Goal: Communication & Community: Answer question/provide support

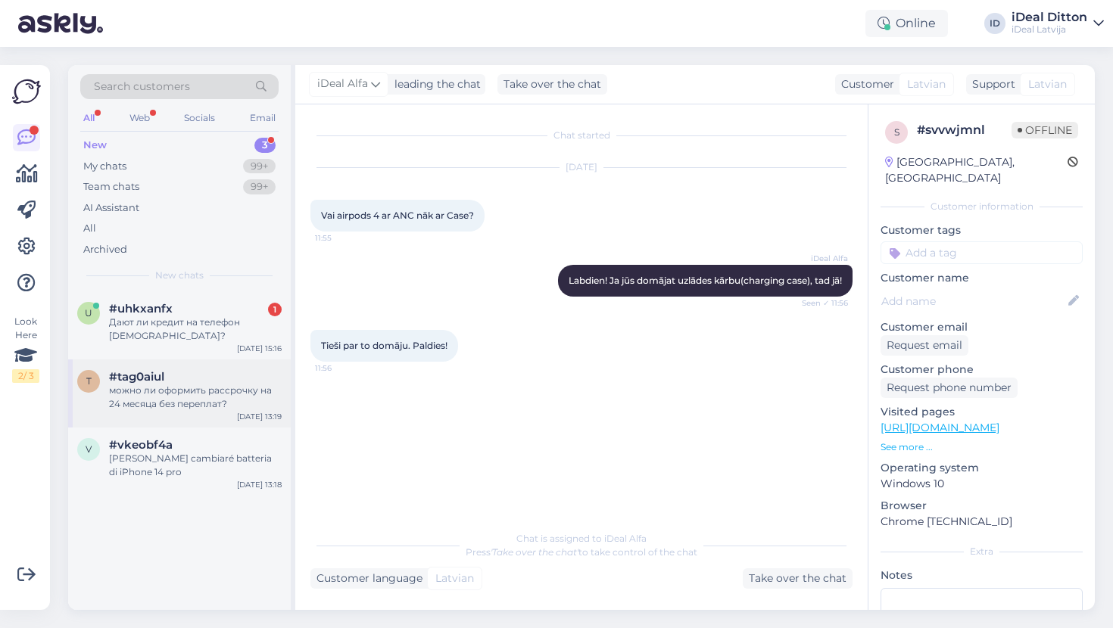
click at [220, 400] on div "можно ли оформить рассрочку на 24 месяца без переплат?" at bounding box center [195, 397] width 173 height 27
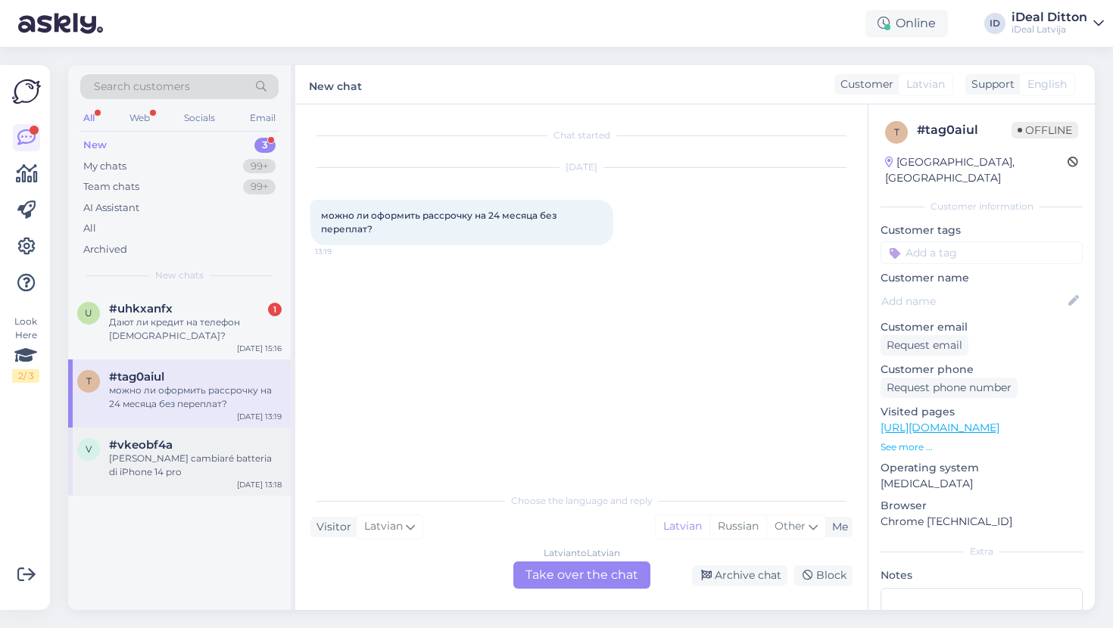
click at [155, 470] on div "[PERSON_NAME] cambiaré batteria di iPhone 14 pro" at bounding box center [195, 465] width 173 height 27
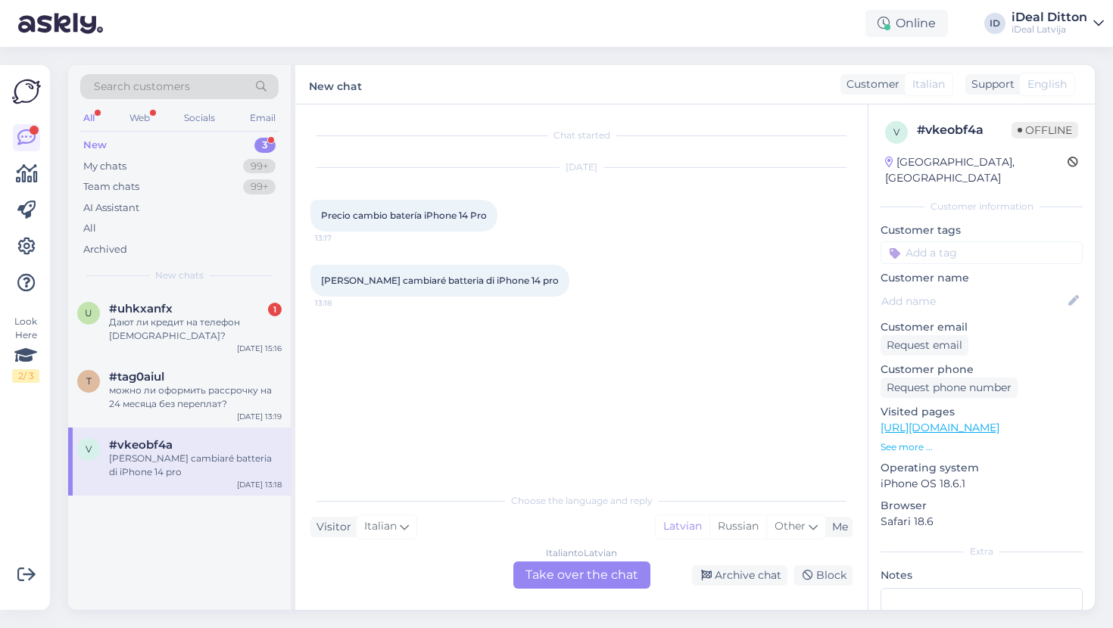
click at [559, 575] on div "Italian to Latvian Take over the chat" at bounding box center [581, 575] width 137 height 27
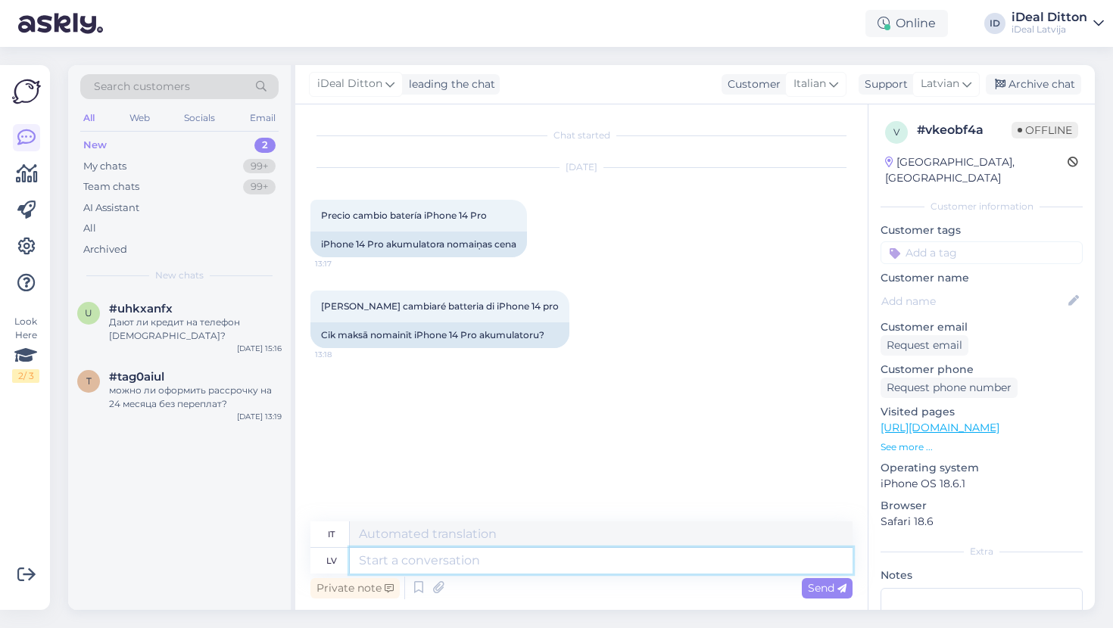
click at [497, 563] on textarea at bounding box center [601, 561] width 503 height 26
type textarea "Labdien,"
type textarea "Ciao"
type textarea "Labdien,"
type textarea "Ciao,"
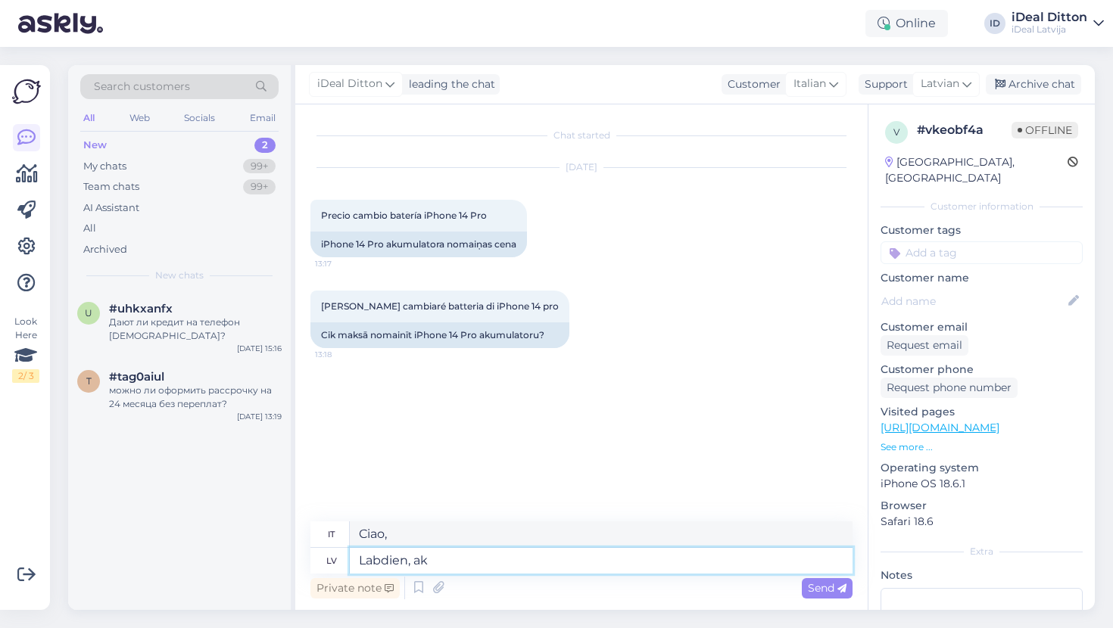
type textarea "Labdien, ako"
type textarea "Ciao, ok."
type textarea "Labdien, akumul"
type textarea "Ciao, batteria."
type textarea "Labdien, akumu"
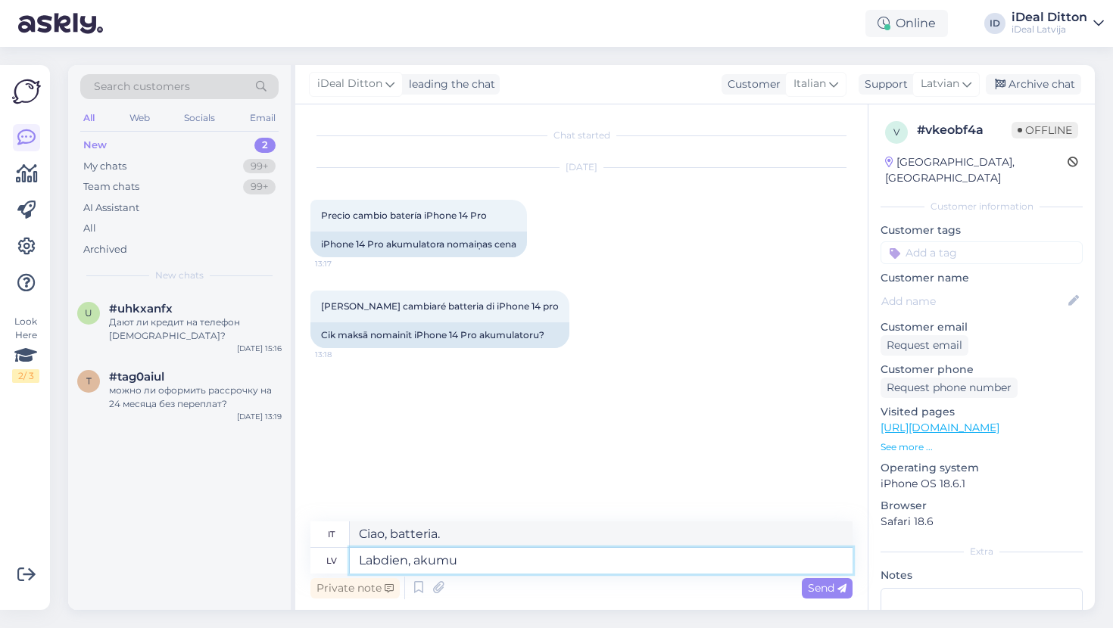
type textarea "Ciao, Akumu."
type textarea "Labdien, akumulatoru"
type textarea "Ciao, batteria"
type textarea "Labdien, akumulatoru maiņa"
type textarea "Ciao, sostituzione della batteria"
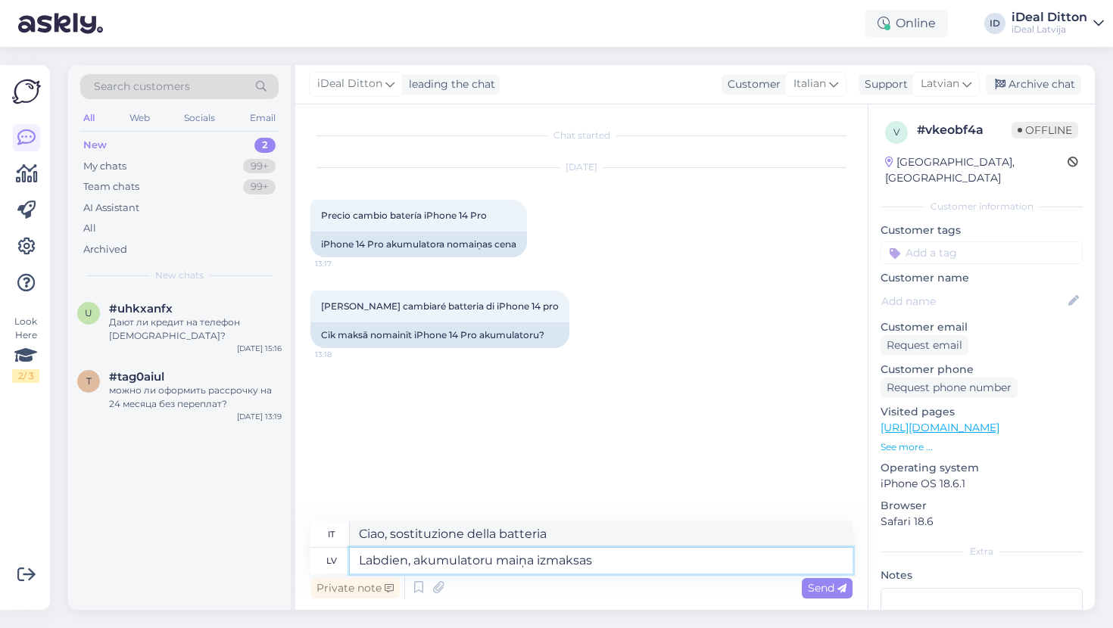
type textarea "Labdien, akumulatoru maiņa izmaksas"
type textarea "Buongiorno, costi di sostituzione della batteria"
type textarea "Labdien, akumulatoru maiņa"
type textarea "Ciao, sostituzione della batteria"
type textarea "Labdien, akumulatoru maiņa 99"
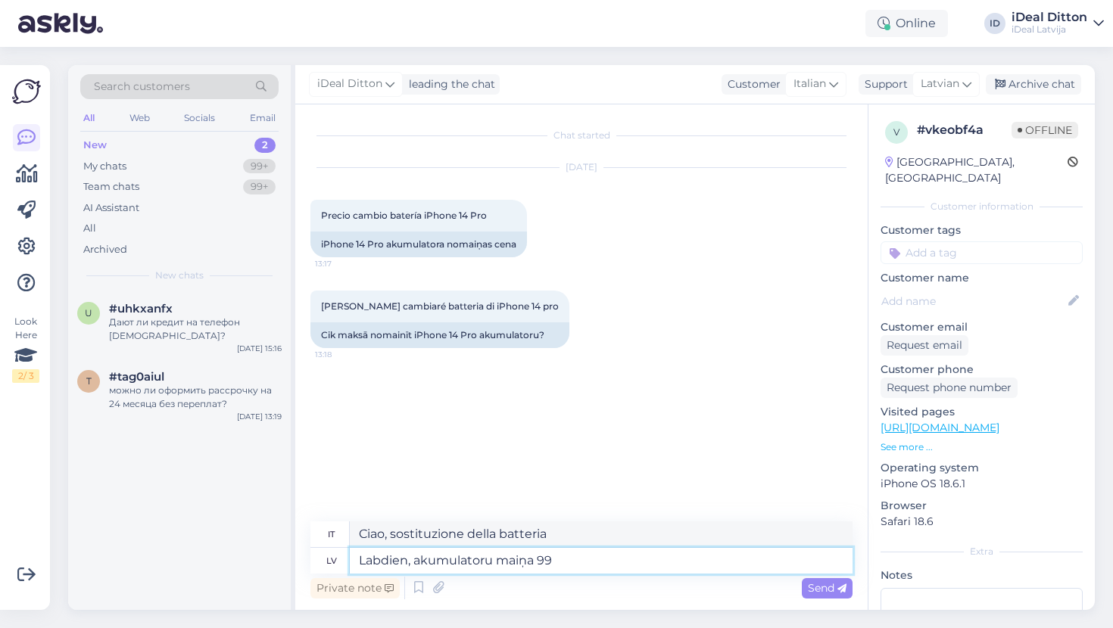
type textarea "Ciao, sostituzione batteria 99"
type textarea "Labdien, akumulatoru maiņa 99 euro"
type textarea "Buongiorno, sostituzione batteria 99 euro"
type textarea "Labdien, akumulatoru maiņa 99 euro (kopā a"
type textarea "Buongiorno, sostituzione batteria 99 euro (totale"
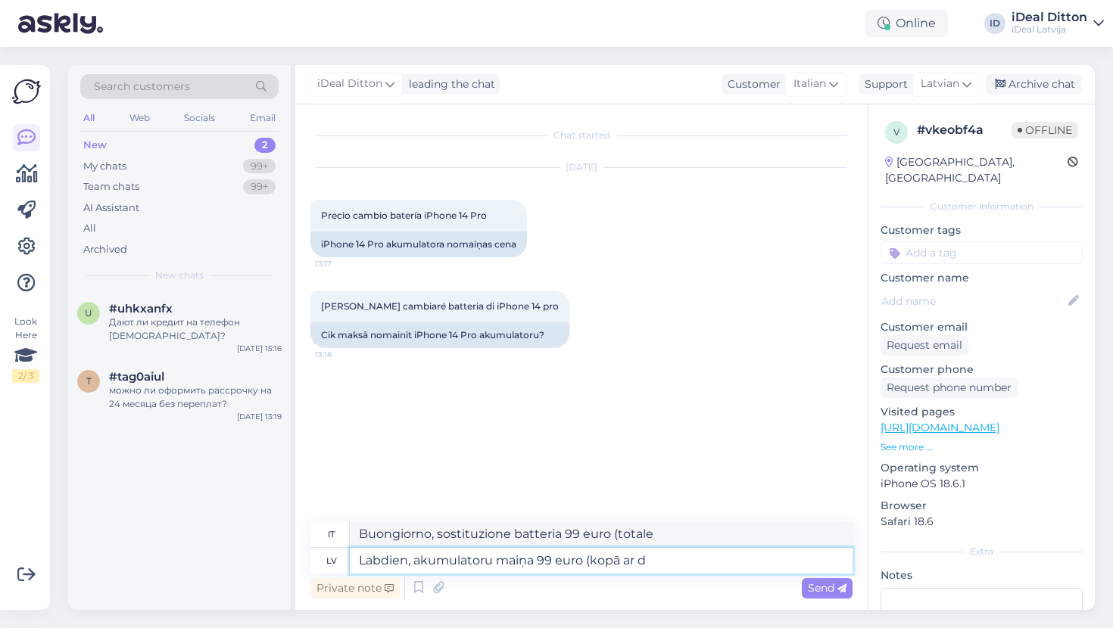
type textarea "Labdien, akumulatoru maiņa 99 euro (kopā ar da"
type textarea "[PERSON_NAME], sostituzione batteria 99 euro (consegna inclusa)"
type textarea "Labdien, akumulatoru maiņa 99 euro (kopā ar darbu)."
type textarea "Buongiorno, la sostituzione della batteria costa 99 euro (manodopera inclusa)."
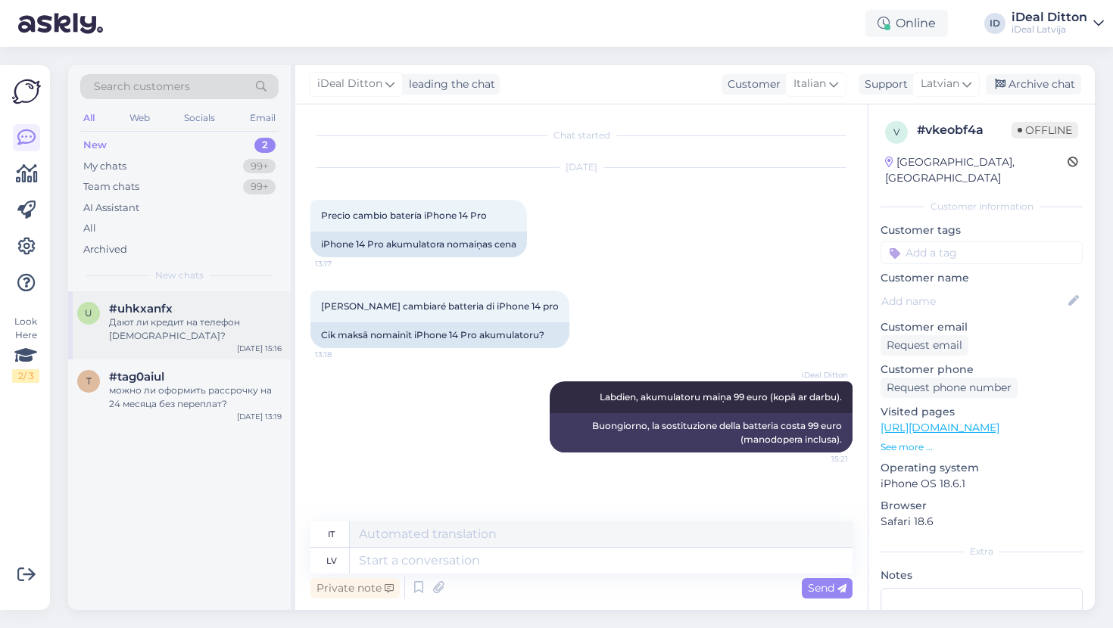
click at [176, 332] on div "Дают ли кредит на телефон [DEMOGRAPHIC_DATA]?" at bounding box center [195, 329] width 173 height 27
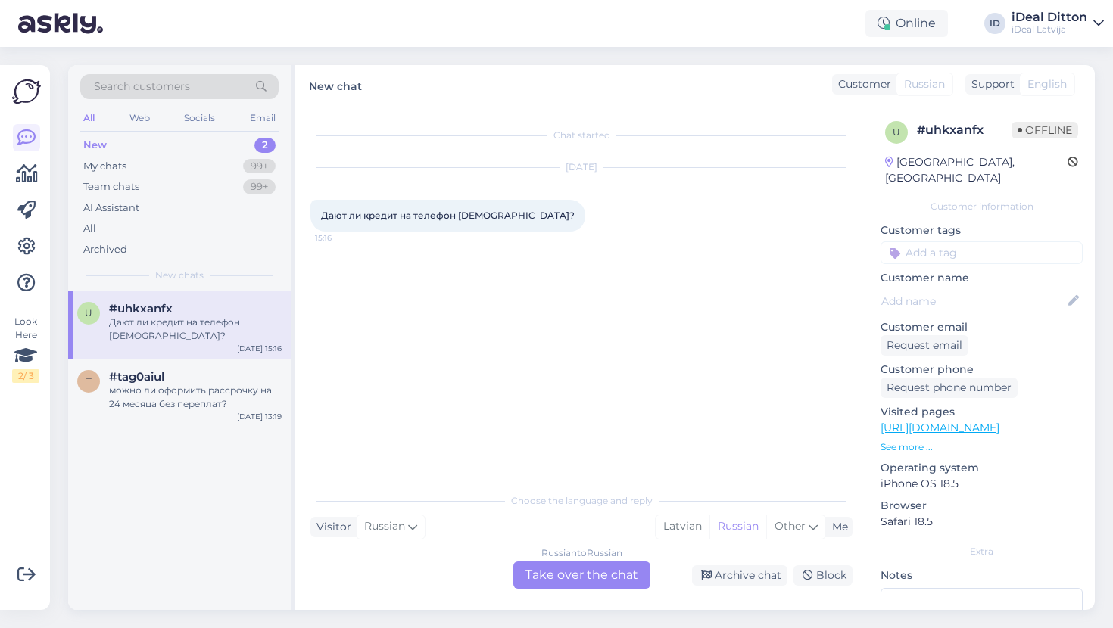
click at [559, 578] on div "Russian to Russian Take over the chat" at bounding box center [581, 575] width 137 height 27
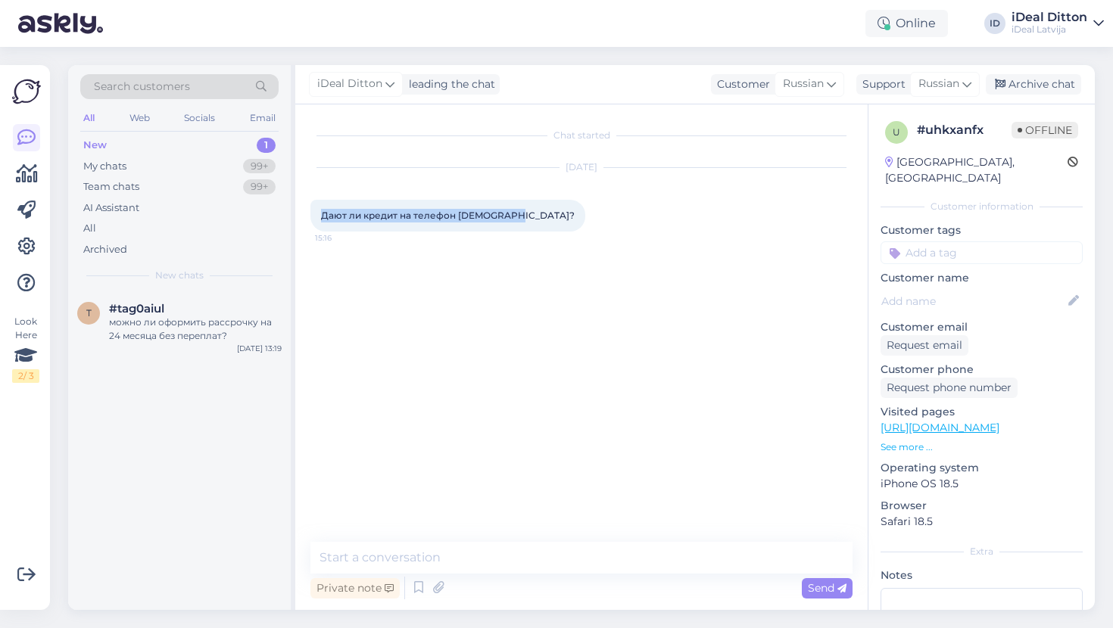
drag, startPoint x: 517, startPoint y: 216, endPoint x: 312, endPoint y: 217, distance: 205.2
click at [312, 217] on div "Дают ли кредит на телефон [DEMOGRAPHIC_DATA]? 15:16" at bounding box center [447, 216] width 275 height 32
copy span "Дают ли кредит на телефон [DEMOGRAPHIC_DATA]?"
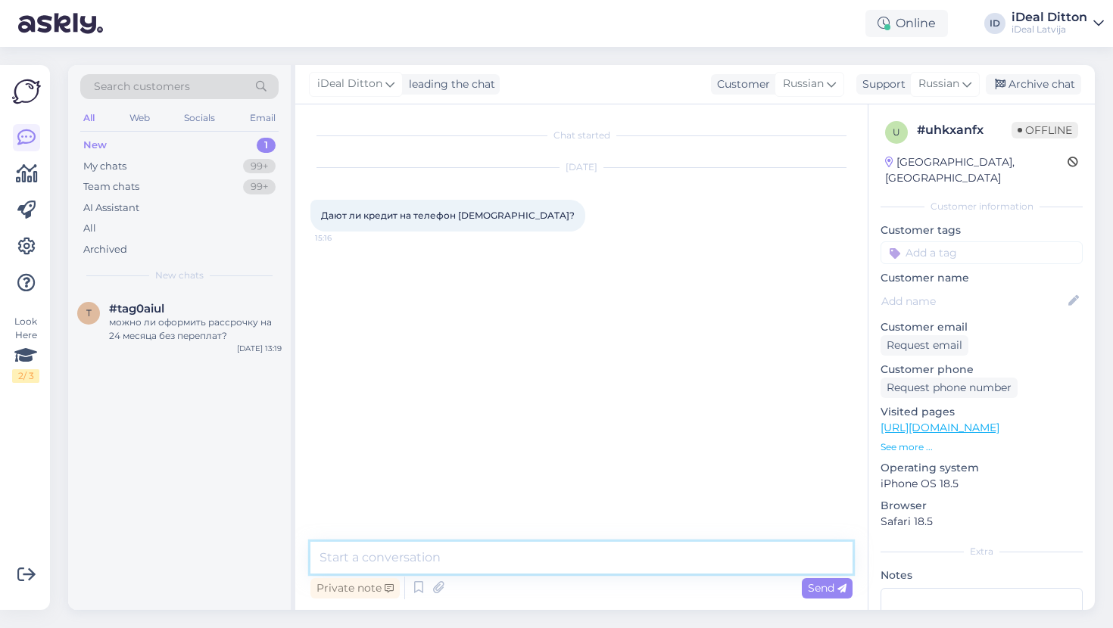
click at [552, 553] on textarea at bounding box center [581, 558] width 542 height 32
paste textarea "Здравствуйте! Спасибо за ваш вопрос. 😊 Оформить кредит на телефон гражданам Укр…"
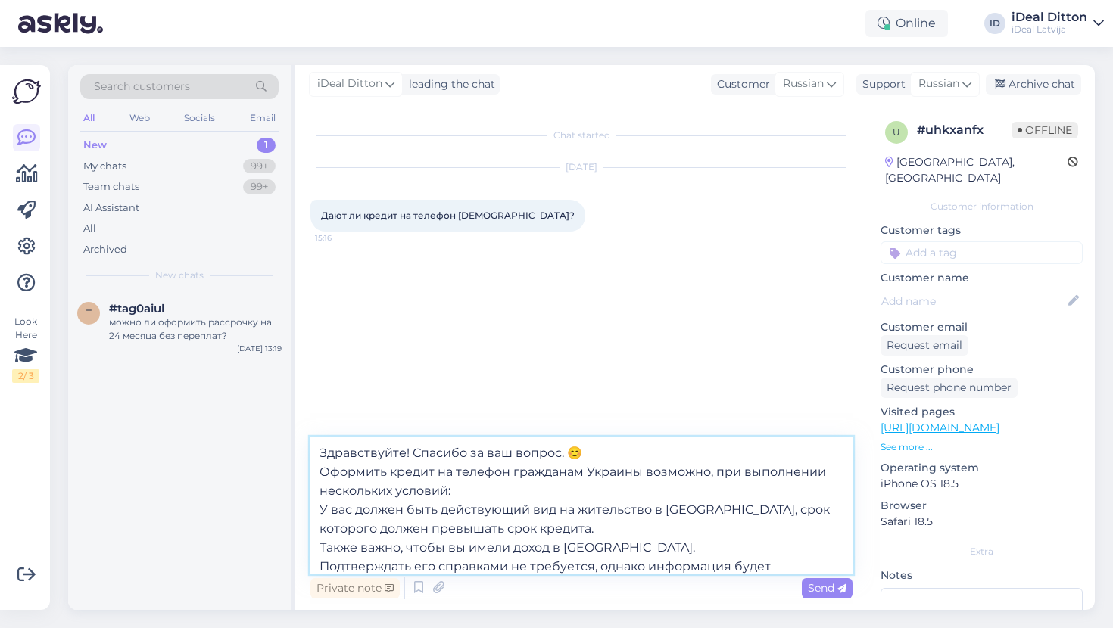
drag, startPoint x: 587, startPoint y: 456, endPoint x: 415, endPoint y: 450, distance: 172.7
click at [414, 450] on textarea "Здравствуйте! Спасибо за ваш вопрос. 😊 Оформить кредит на телефон гражданам Укр…" at bounding box center [581, 506] width 542 height 136
click at [321, 472] on textarea "Здравствуйте! Оформить кредит на телефон гражданам Украины возможно, при выполн…" at bounding box center [581, 506] width 542 height 136
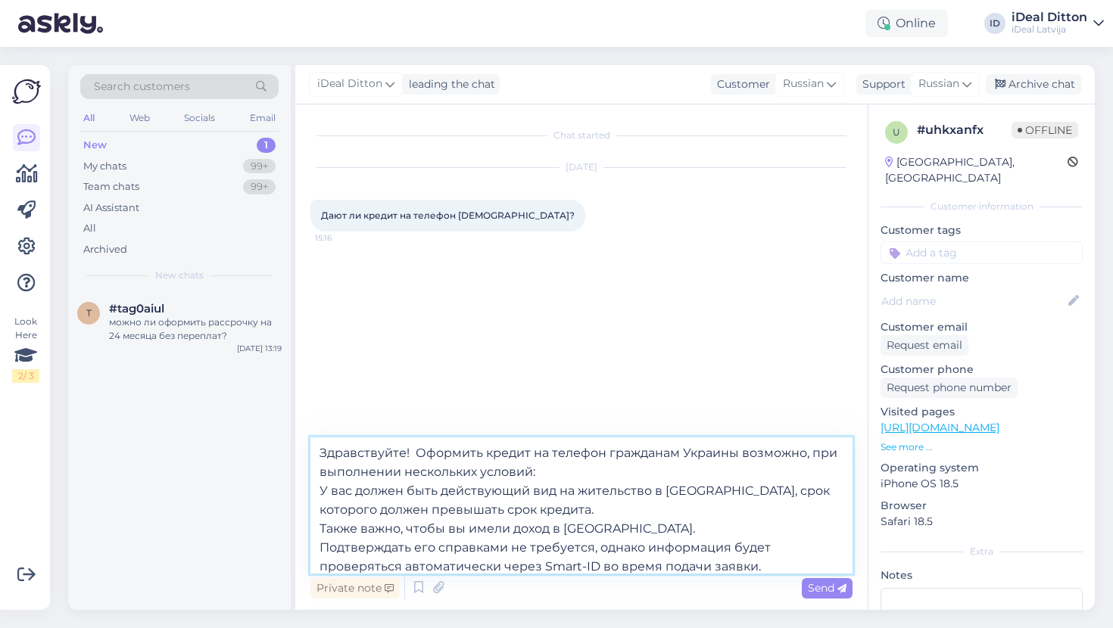
click at [322, 491] on textarea "Здравствуйте! Оформить кредит на телефон гражданам Украины возможно, при выполн…" at bounding box center [581, 506] width 542 height 136
click at [319, 526] on textarea "Здравствуйте! Оформить кредит на телефон гражданам Украины возможно, при выполн…" at bounding box center [581, 506] width 542 height 136
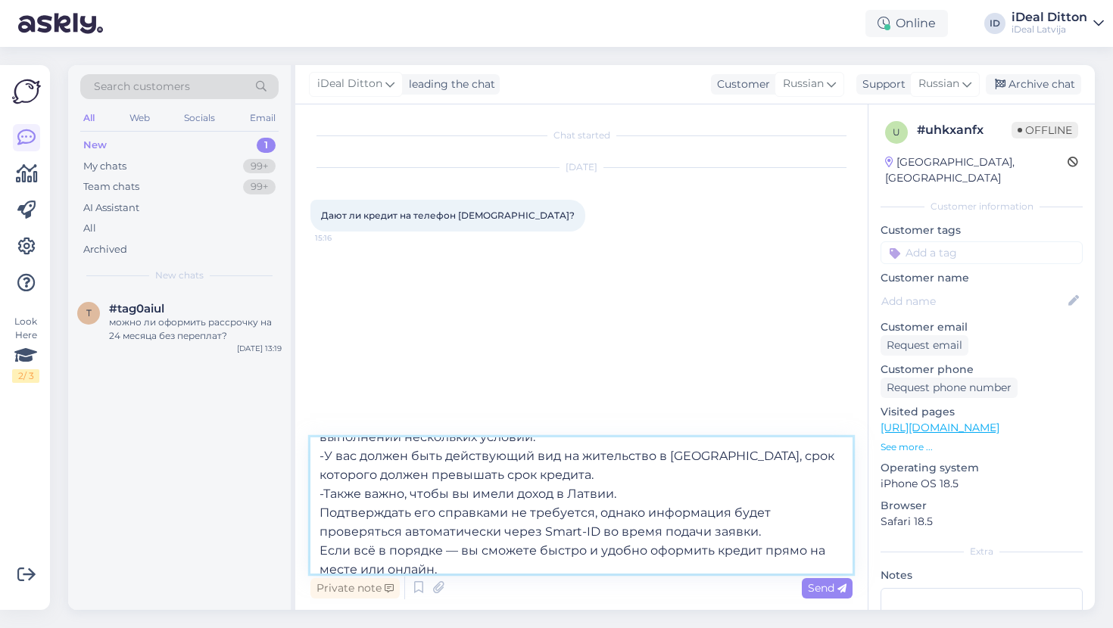
click at [319, 511] on textarea "Здравствуйте! Оформить кредит на телефон гражданам Украины возможно, при выполн…" at bounding box center [581, 506] width 542 height 136
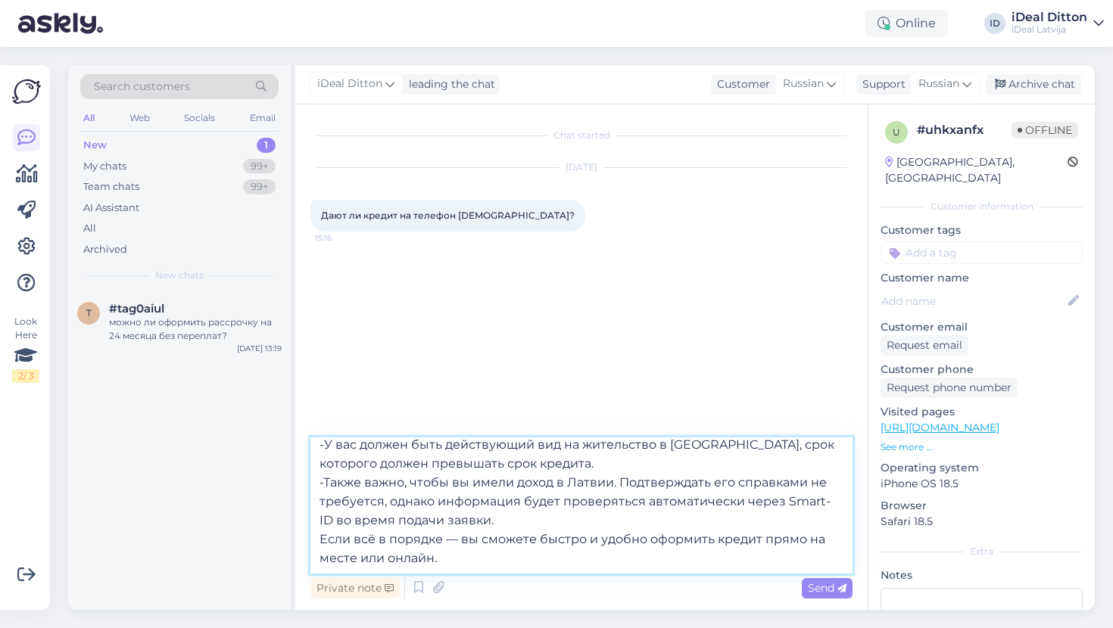
scroll to position [46, 0]
click at [322, 539] on textarea "Здравствуйте! Оформить кредит на телефон гражданам Украины возможно, при выполн…" at bounding box center [581, 506] width 542 height 136
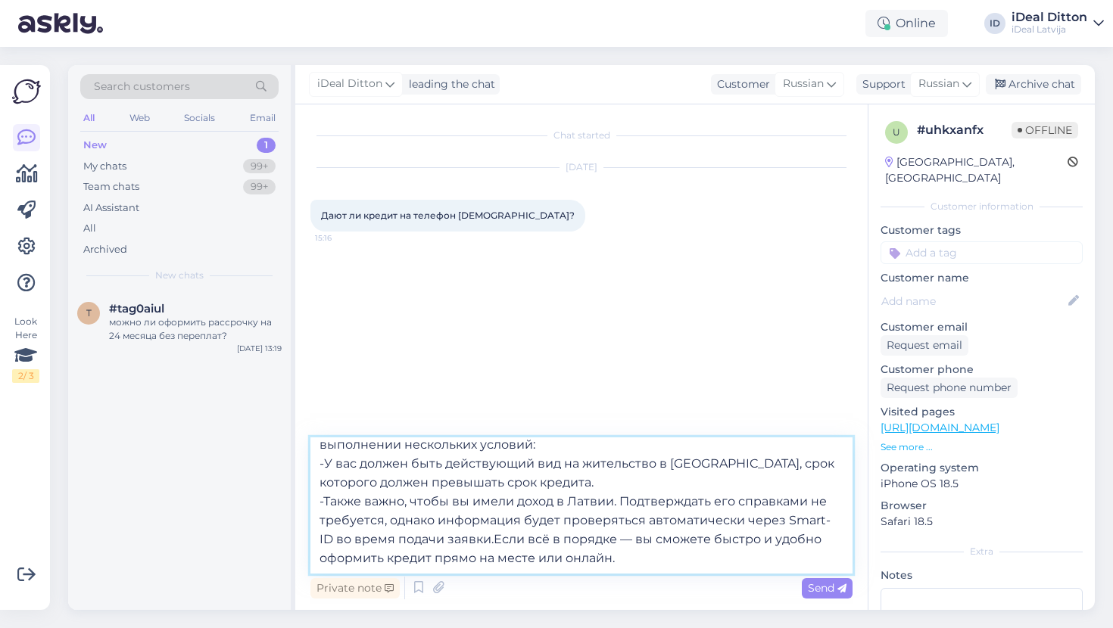
scroll to position [27, 0]
click at [635, 559] on textarea "Здравствуйте! Оформить кредит на телефон гражданам Украины возможно, при выполн…" at bounding box center [581, 506] width 542 height 136
paste textarea "Если появятся дополнительные вопросы — с радостью поможем!"
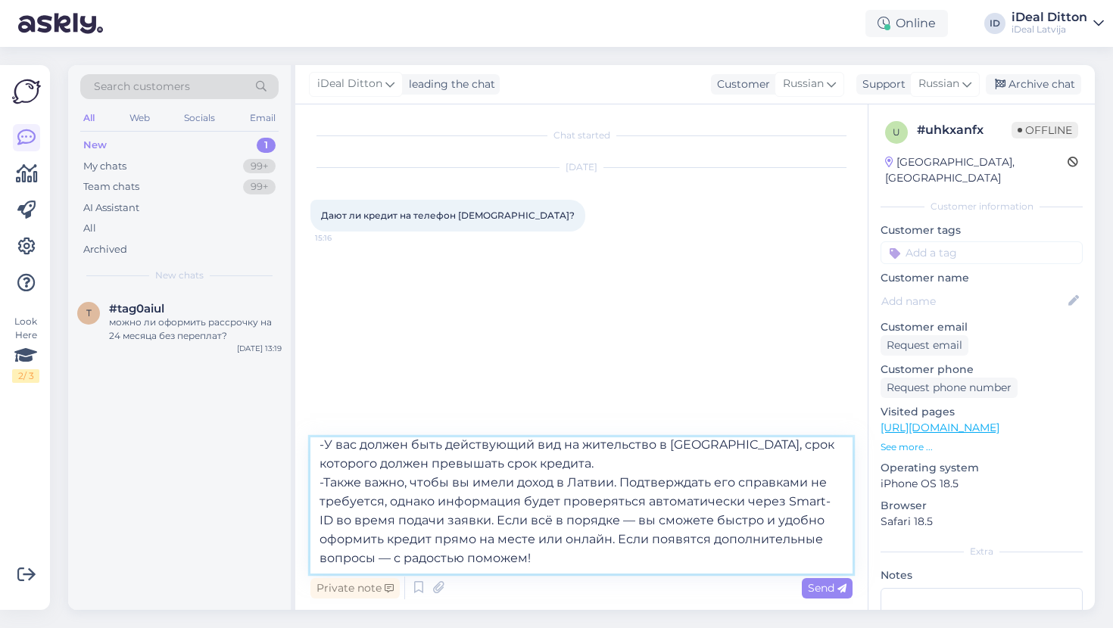
scroll to position [46, 0]
type textarea "Здравствуйте! Оформить кредит на телефон гражданам Украины возможно, при выполн…"
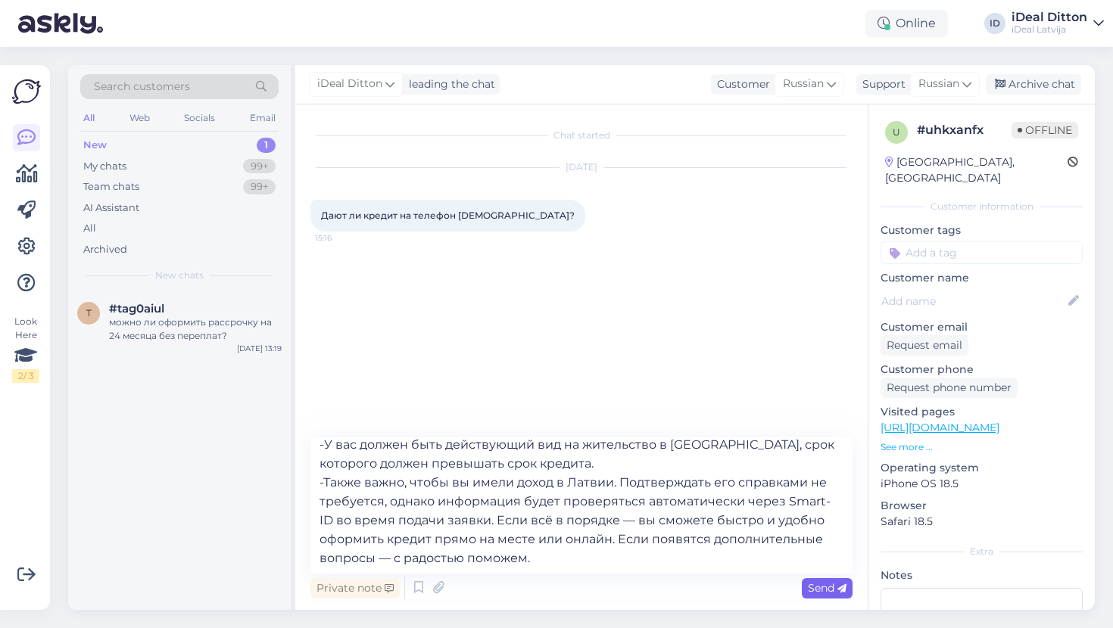
click at [818, 590] on span "Send" at bounding box center [827, 588] width 39 height 14
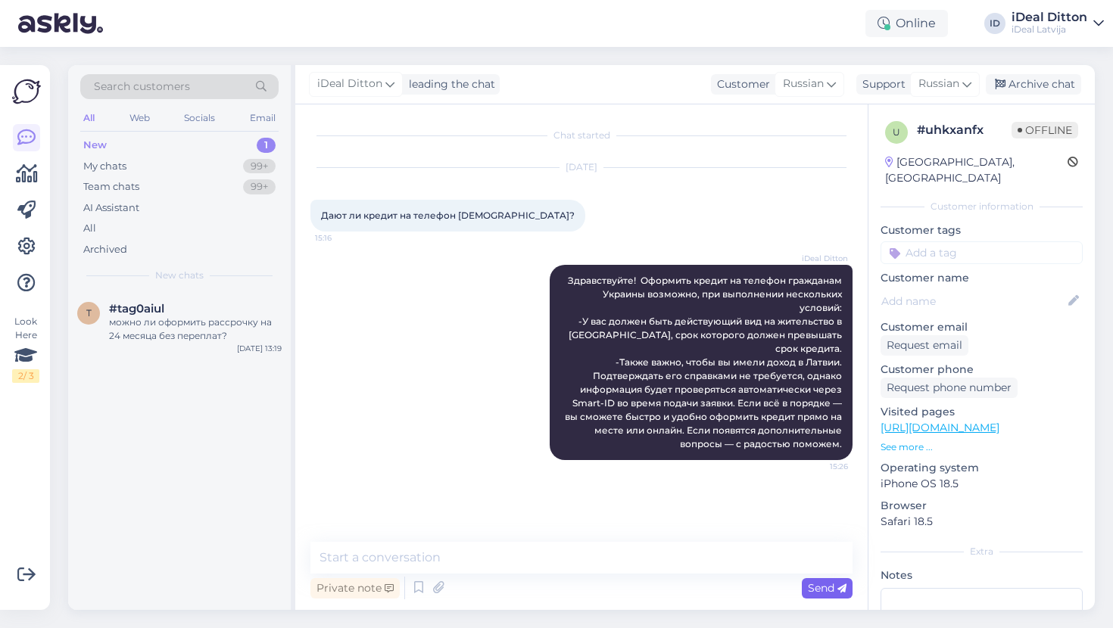
scroll to position [0, 0]
click at [210, 323] on div "можно ли оформить рассрочку на 24 месяца без переплат?" at bounding box center [195, 329] width 173 height 27
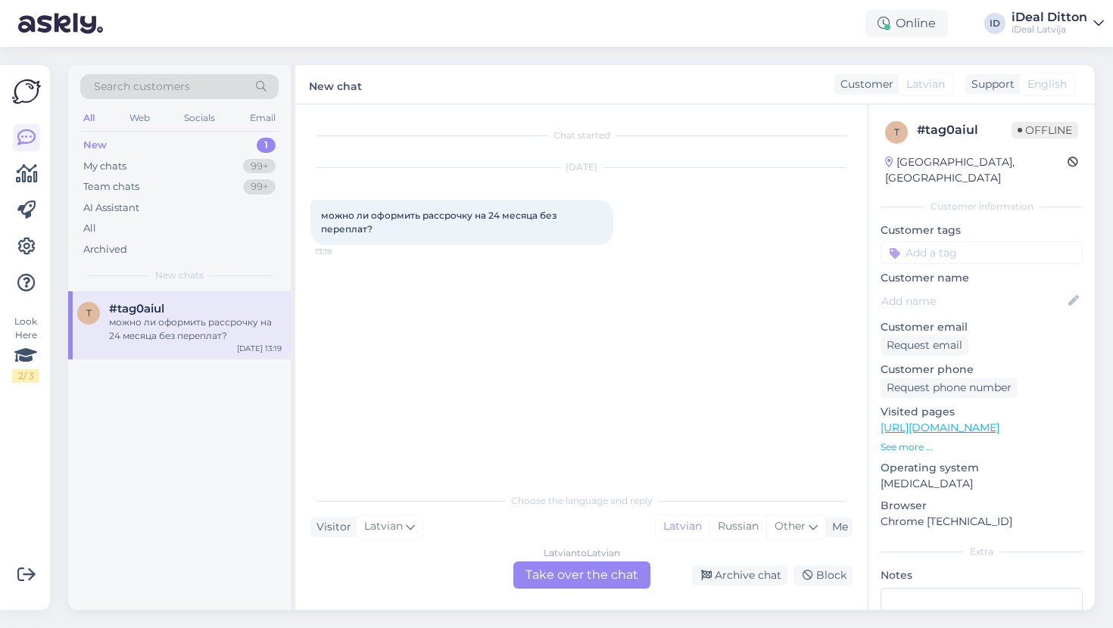
click at [580, 575] on div "Latvian to Latvian Take over the chat" at bounding box center [581, 575] width 137 height 27
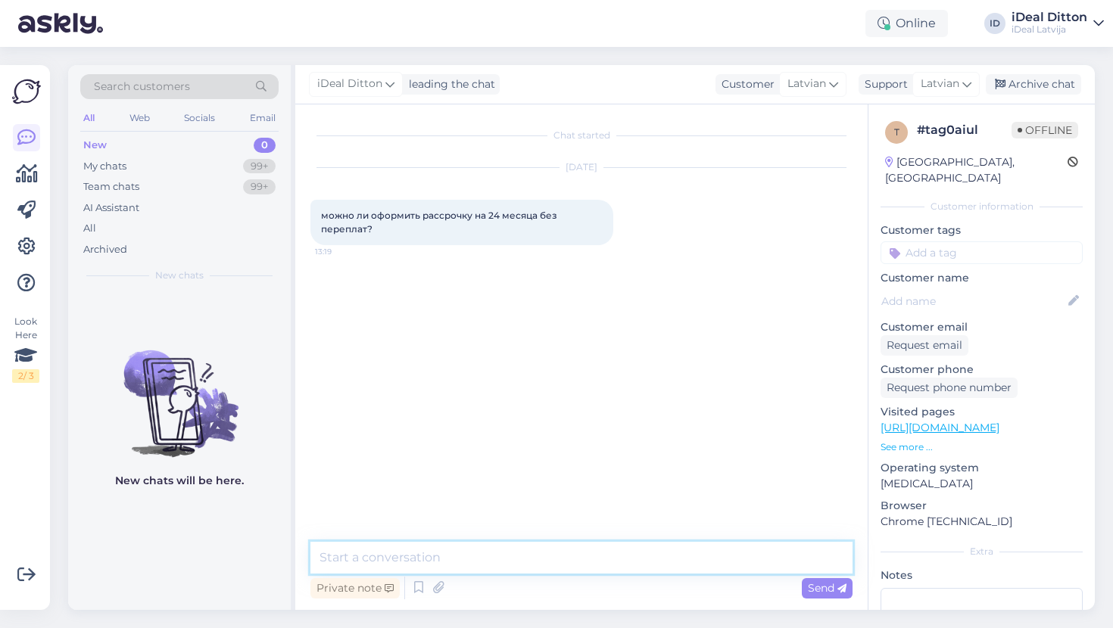
click at [554, 558] on textarea at bounding box center [581, 558] width 542 height 32
type textarea "L"
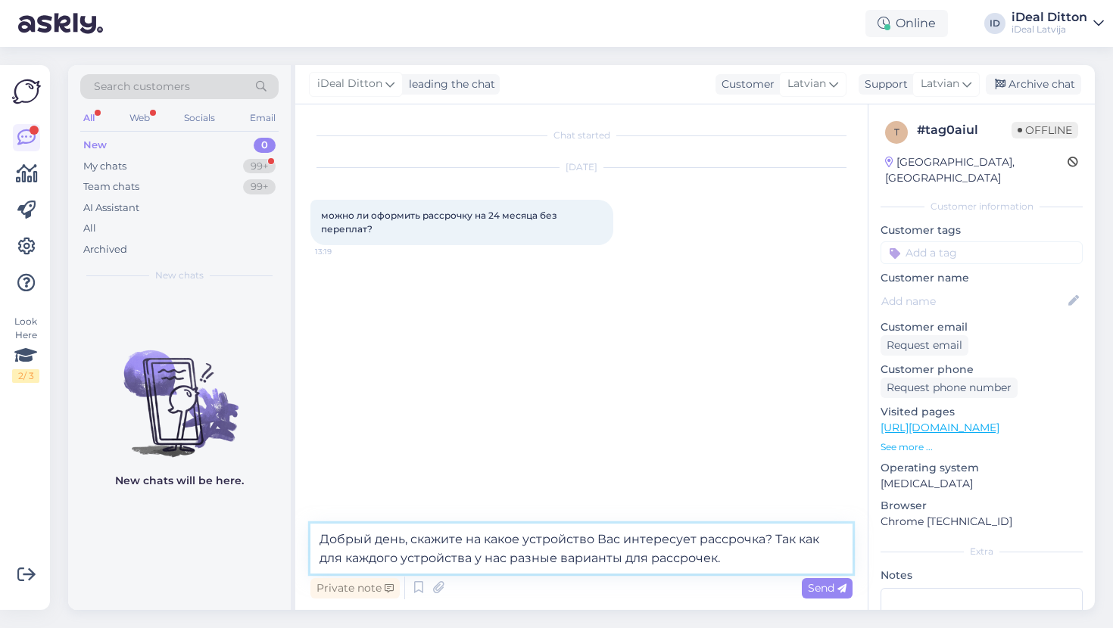
type textarea "Добрый день, скажите на какое устройство Вас интересует рассрочка? Так как для …"
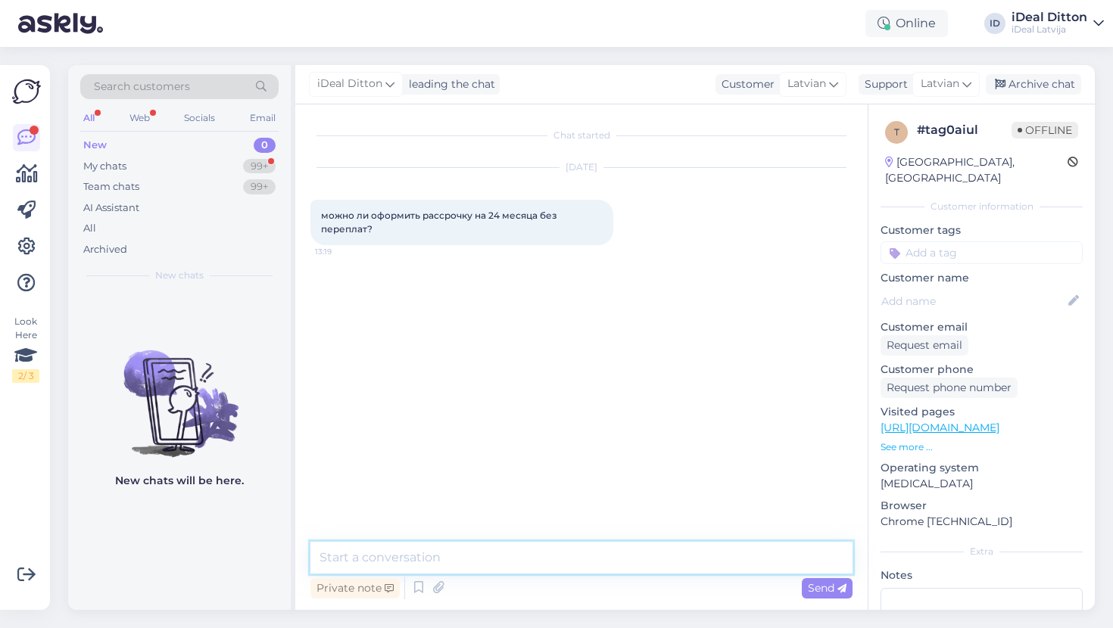
paste textarea "Добрый день! Просим уточнить, на какое именно устройство вы рассматриваете офор…"
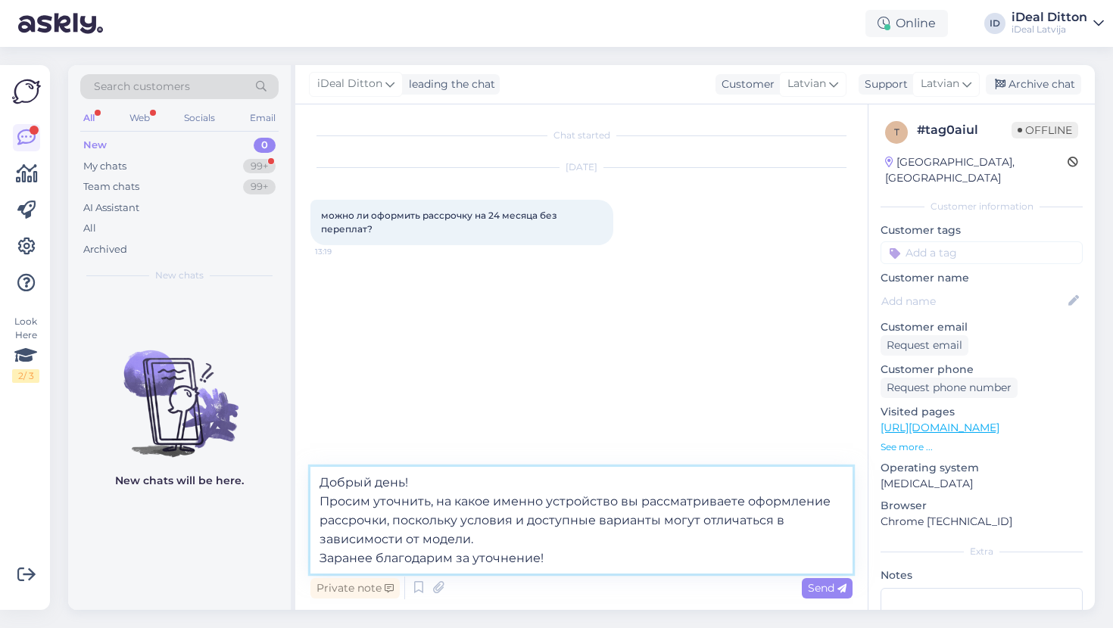
click at [320, 501] on textarea "Добрый день! Просим уточнить, на какое именно устройство вы рассматриваете офор…" at bounding box center [581, 520] width 542 height 107
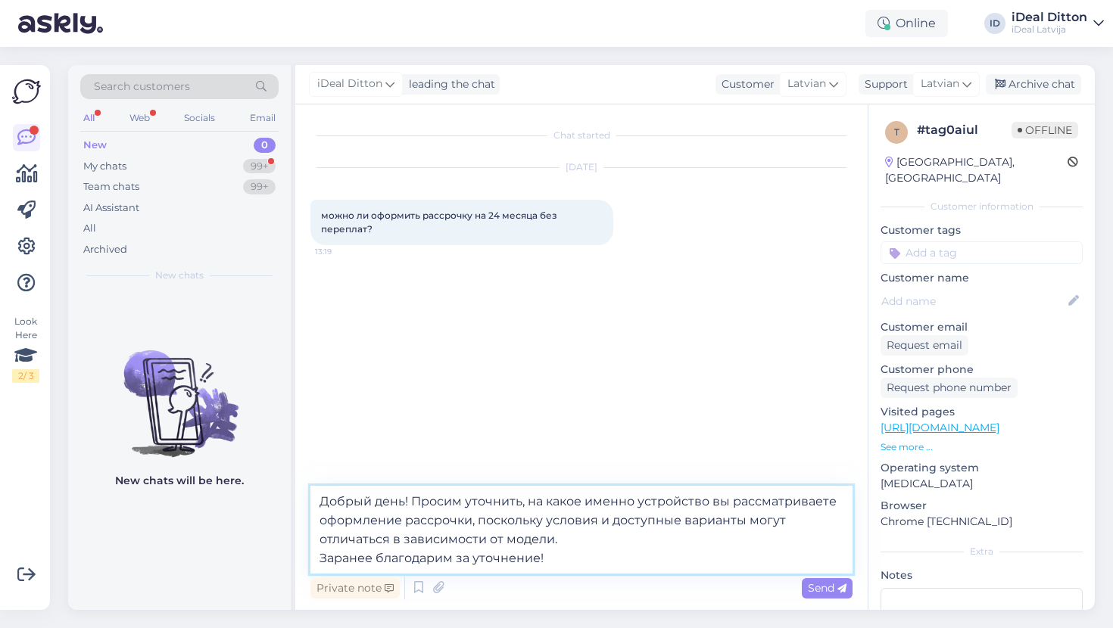
click at [321, 556] on textarea "Добрый день! Просим уточнить, на какое именно устройство вы рассматриваете офор…" at bounding box center [581, 530] width 542 height 88
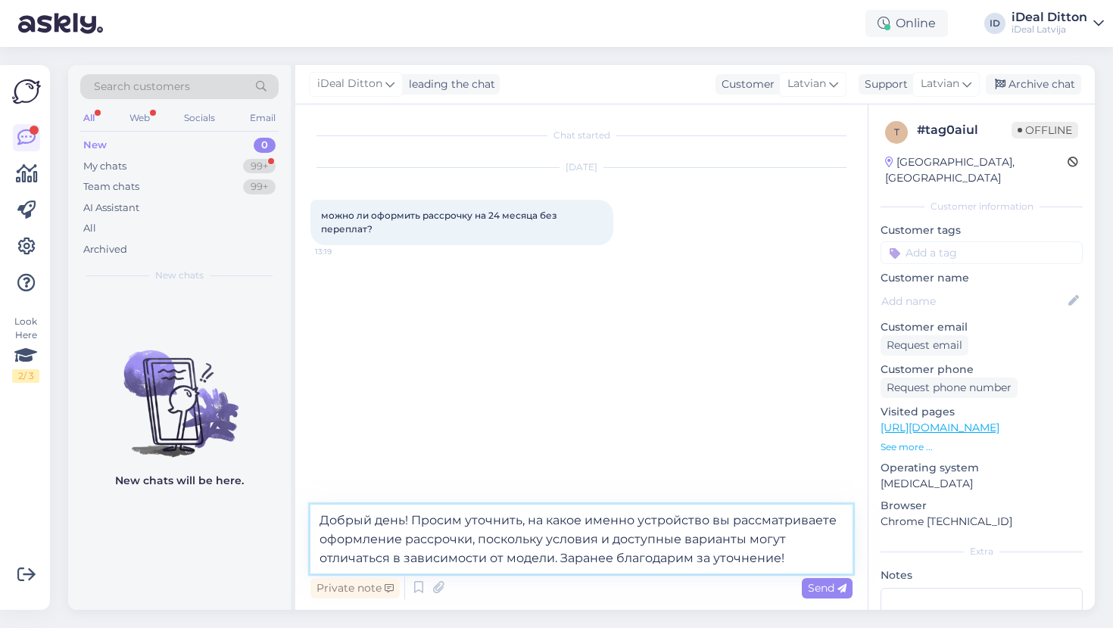
click at [793, 566] on textarea "Добрый день! Просим уточнить, на какое именно устройство вы рассматриваете офор…" at bounding box center [581, 539] width 542 height 69
drag, startPoint x: 506, startPoint y: 558, endPoint x: 551, endPoint y: 559, distance: 44.7
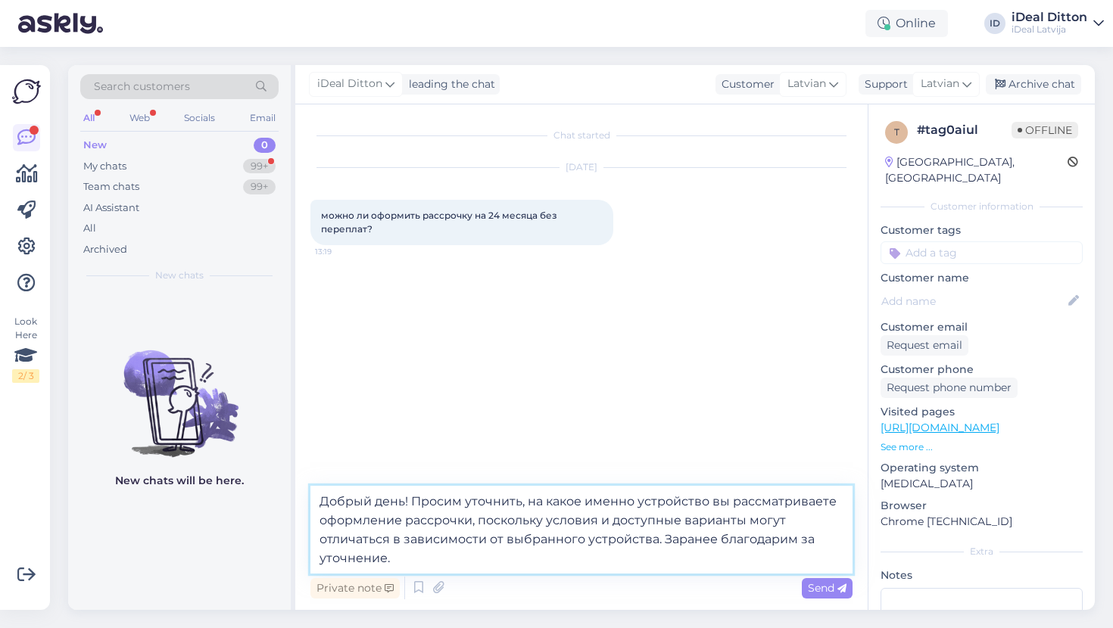
click at [408, 503] on textarea "Добрый день! Просим уточнить, на какое именно устройство вы рассматриваете офор…" at bounding box center [581, 530] width 542 height 88
type textarea "Добрый день. Просим уточнить, на какое именно устройство вы рассматриваете офор…"
click at [444, 550] on textarea "Добрый день. Просим уточнить, на какое именно устройство вы рассматриваете офор…" at bounding box center [581, 530] width 542 height 88
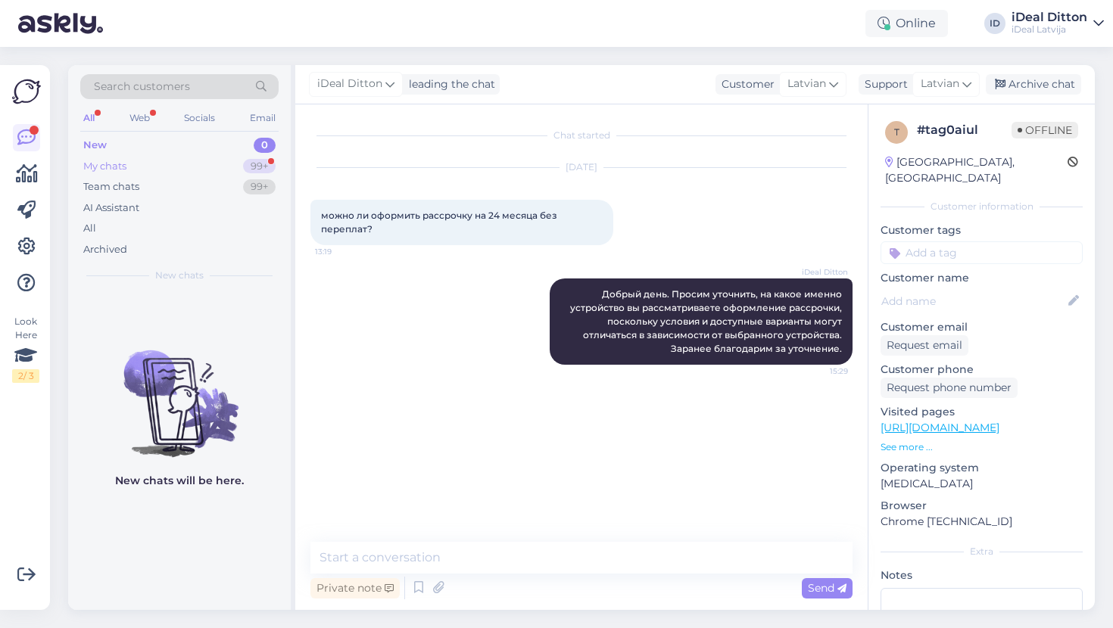
click at [120, 164] on div "My chats" at bounding box center [104, 166] width 43 height 15
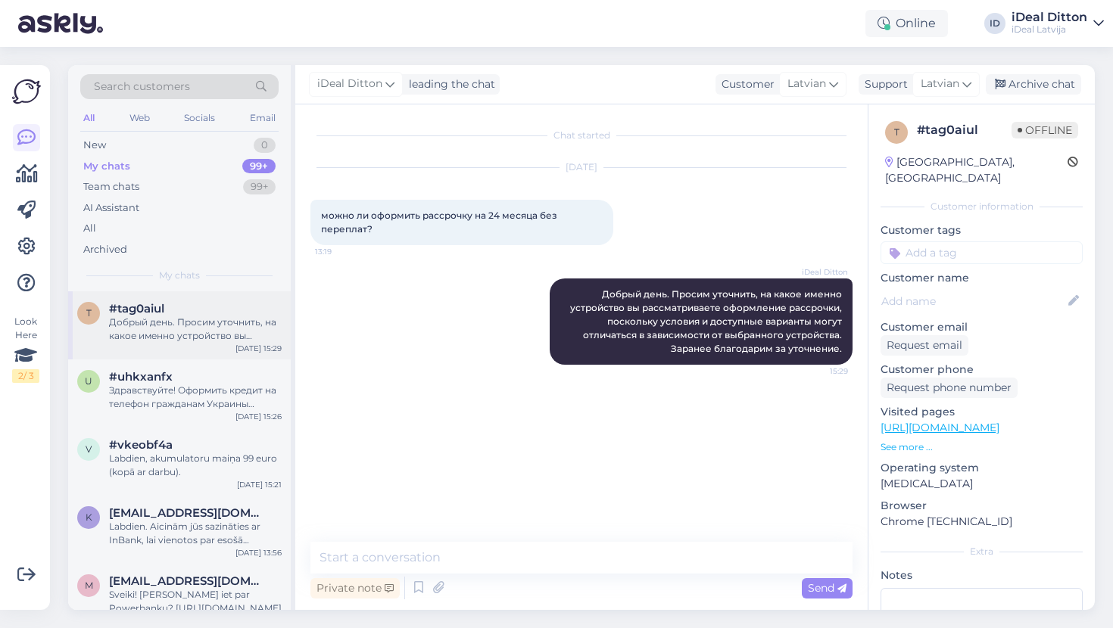
click at [173, 331] on div "Добрый день. Просим уточнить, на какое именно устройство вы рассматриваете офор…" at bounding box center [195, 329] width 173 height 27
click at [157, 404] on div "Здравствуйте! Оформить кредит на телефон гражданам Украины возможно, при выполн…" at bounding box center [195, 397] width 173 height 27
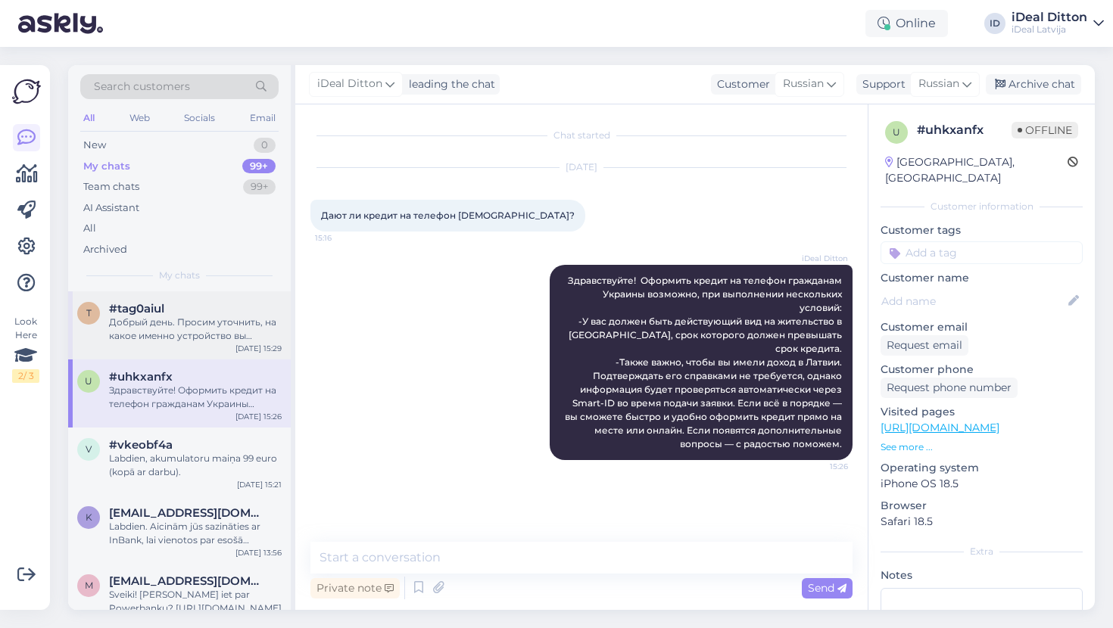
click at [156, 333] on div "Добрый день. Просим уточнить, на какое именно устройство вы рассматриваете офор…" at bounding box center [195, 329] width 173 height 27
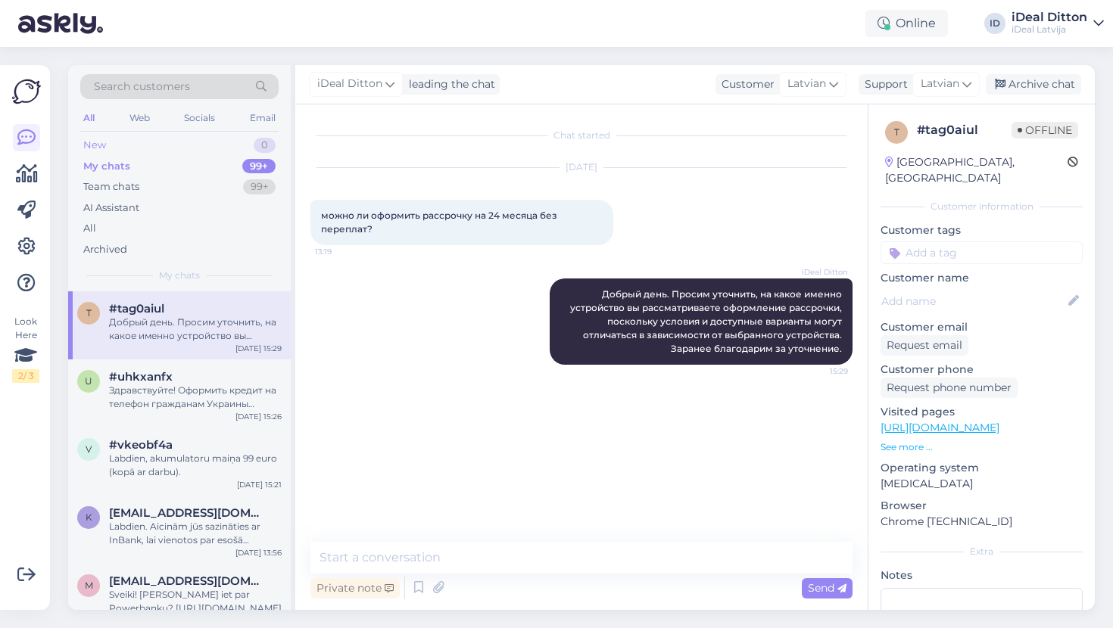
click at [127, 149] on div "New 0" at bounding box center [179, 145] width 198 height 21
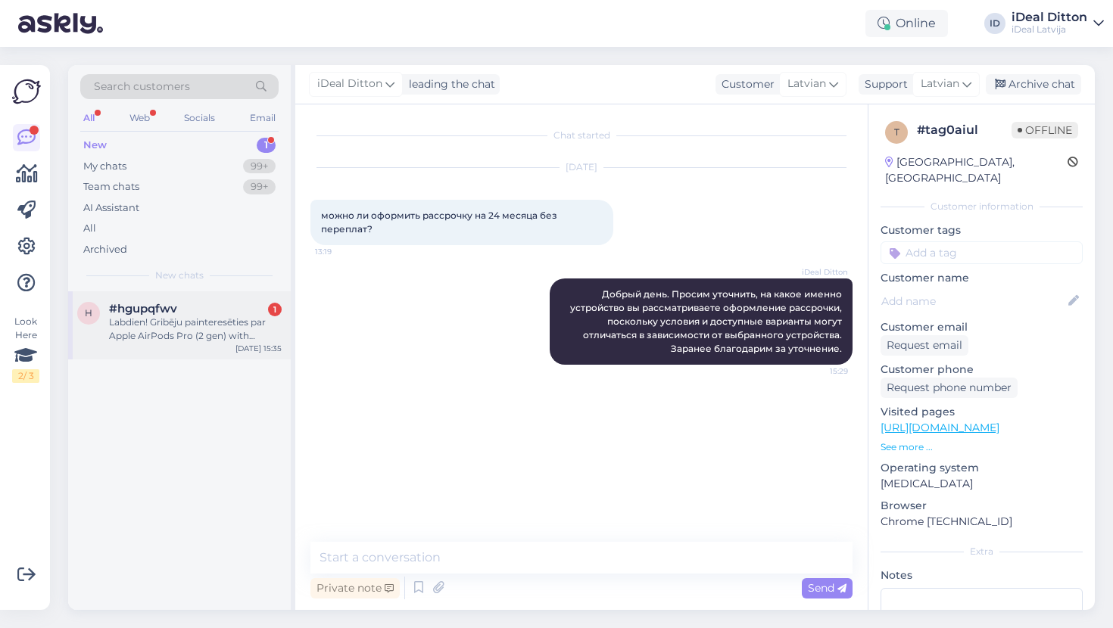
click at [201, 316] on div "Labdien! Gribēju painteresēties par Apple AirPods Pro (2 gen) with MagSafe Case…" at bounding box center [195, 329] width 173 height 27
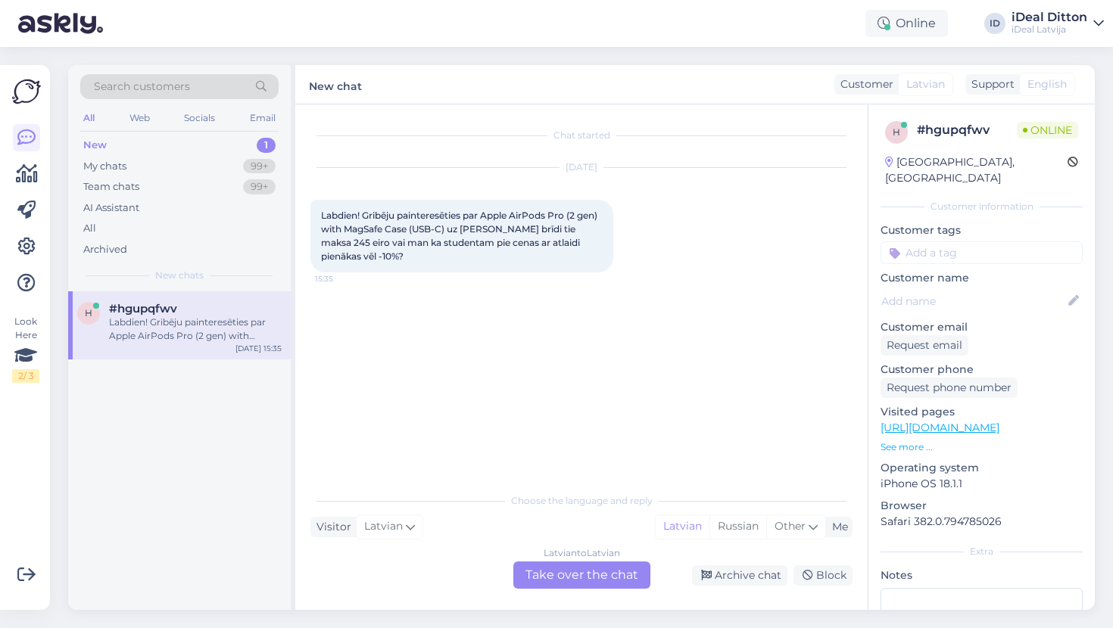
click at [606, 578] on div "Latvian to Latvian Take over the chat" at bounding box center [581, 575] width 137 height 27
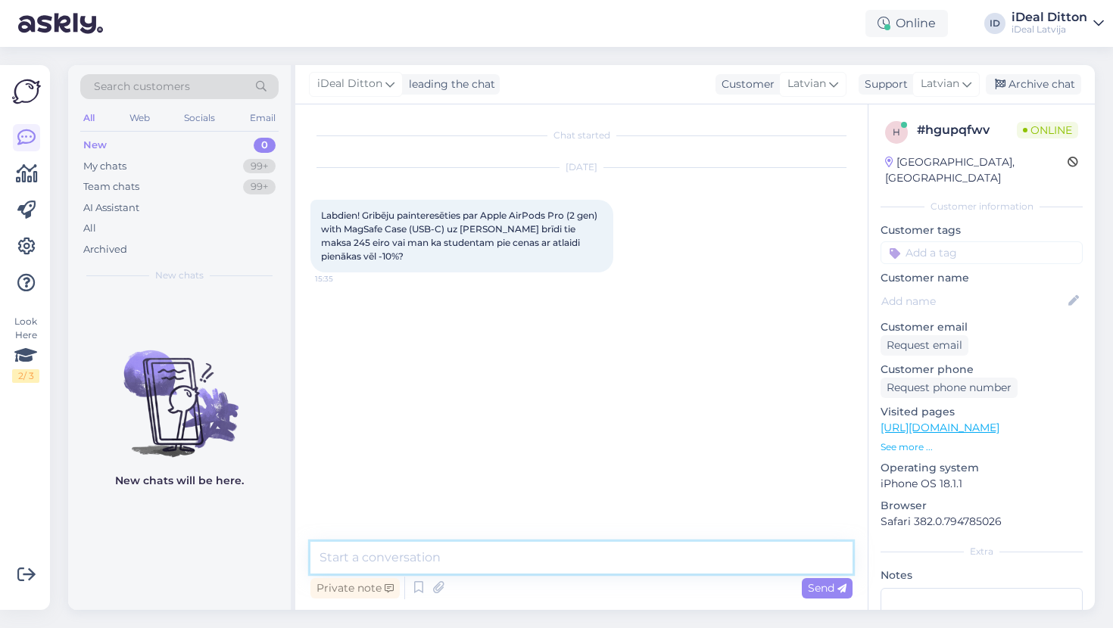
click at [553, 557] on textarea at bounding box center [581, 558] width 542 height 32
paste textarea "- 5% atlaide aksesuāriem tiek piemērota tādiem produktiem kā lādētāji, kabeļi, …"
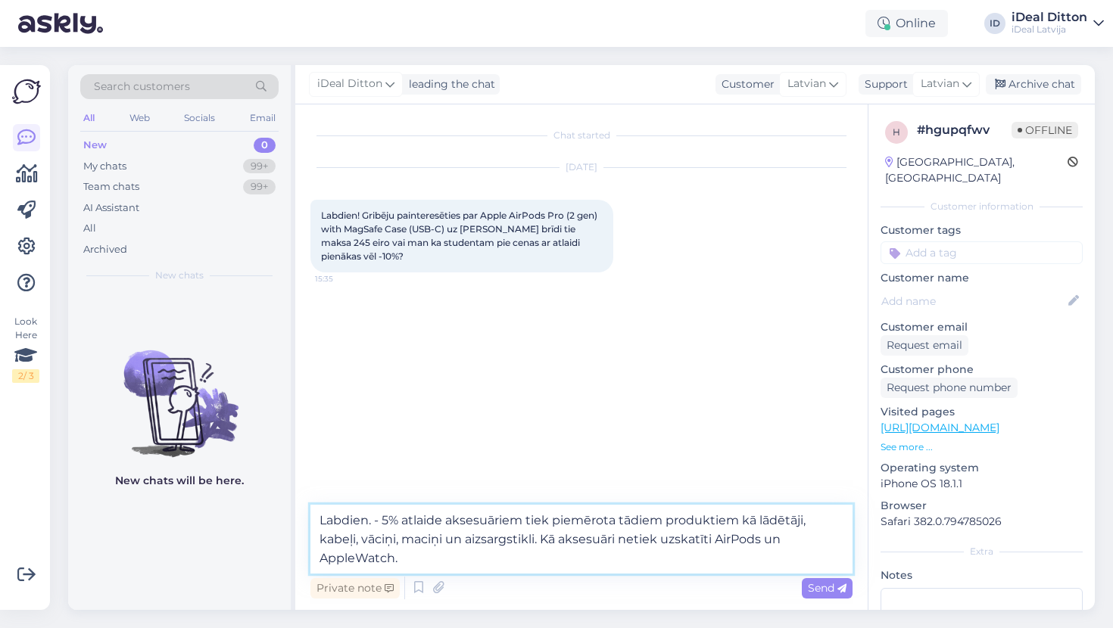
drag, startPoint x: 377, startPoint y: 520, endPoint x: 401, endPoint y: 522, distance: 24.3
click at [401, 522] on textarea "Labdien. - 5% atlaide aksesuāriem tiek piemērota tādiem produktiem kā lādētāji,…" at bounding box center [581, 539] width 542 height 69
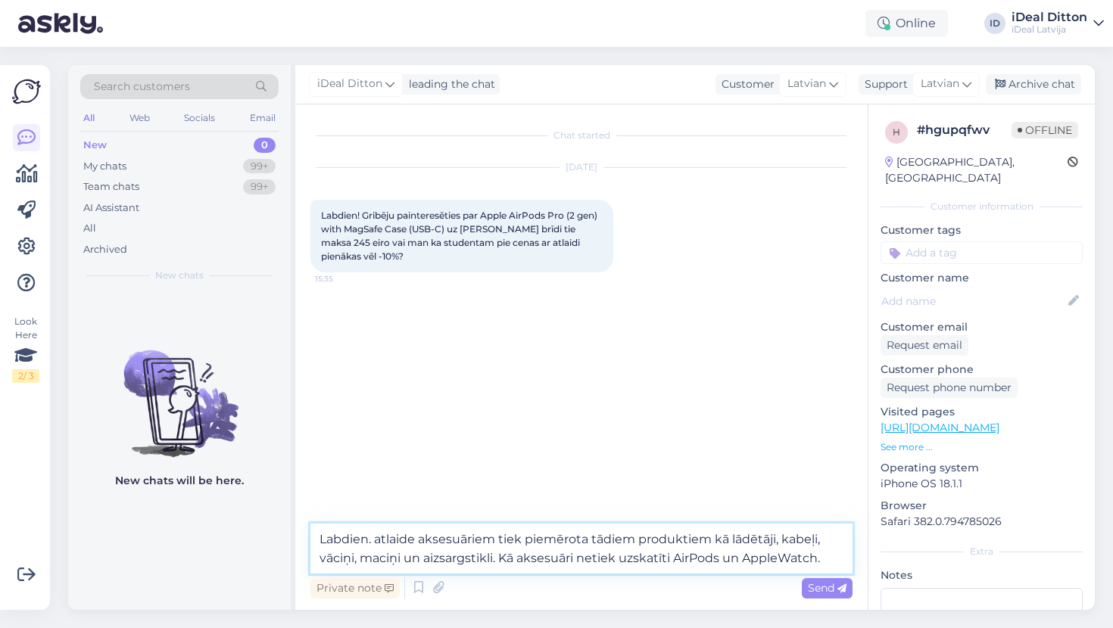
paste textarea "C&C piedāvā studentiem un skolotājiem uz visiem aksesuāriem -10% atlaidi."
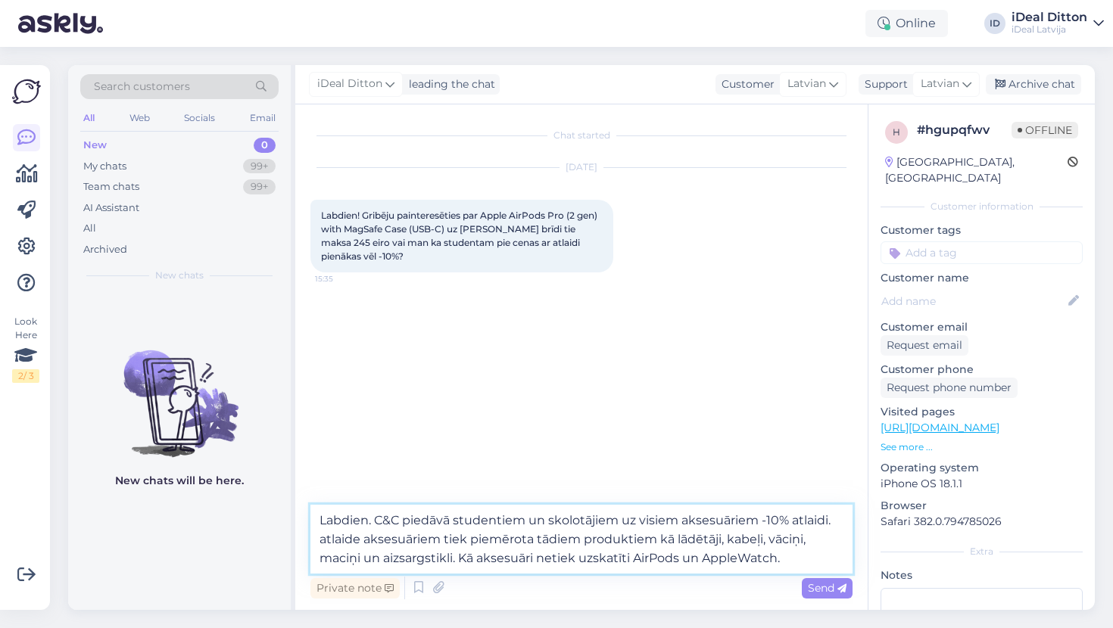
click at [329, 541] on textarea "Labdien. C&C piedāvā studentiem un skolotājiem uz visiem aksesuāriem -10% atlai…" at bounding box center [581, 539] width 542 height 69
type textarea "Labdien. C&C piedāvā studentiem un skolotājiem uz visiem aksesuāriem -10% atlai…"
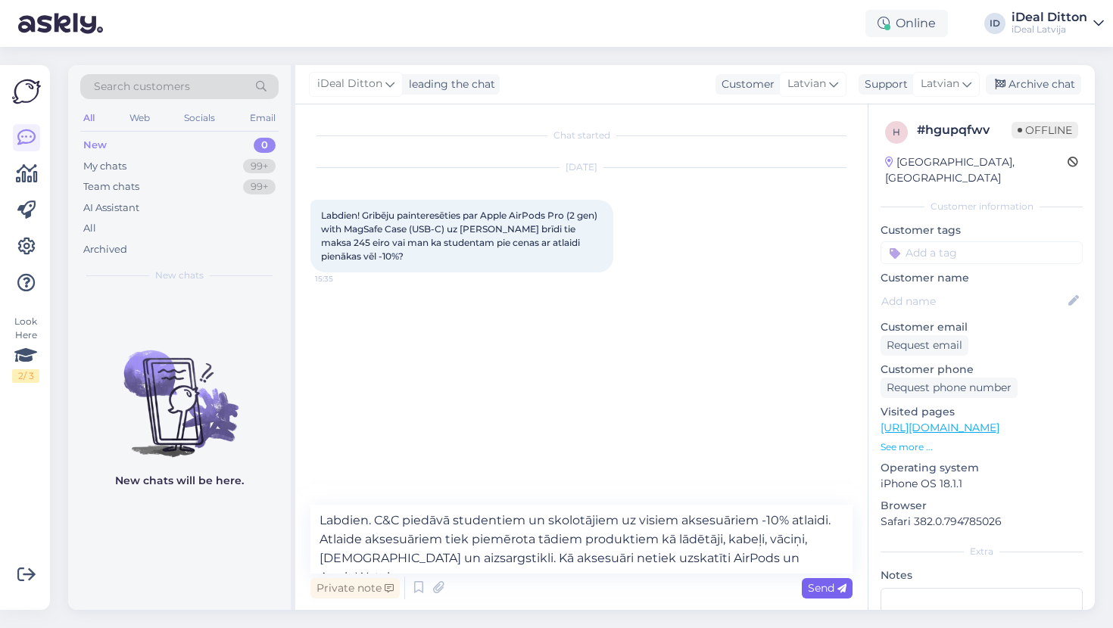
click at [820, 587] on span "Send" at bounding box center [827, 588] width 39 height 14
